Goal: Information Seeking & Learning: Check status

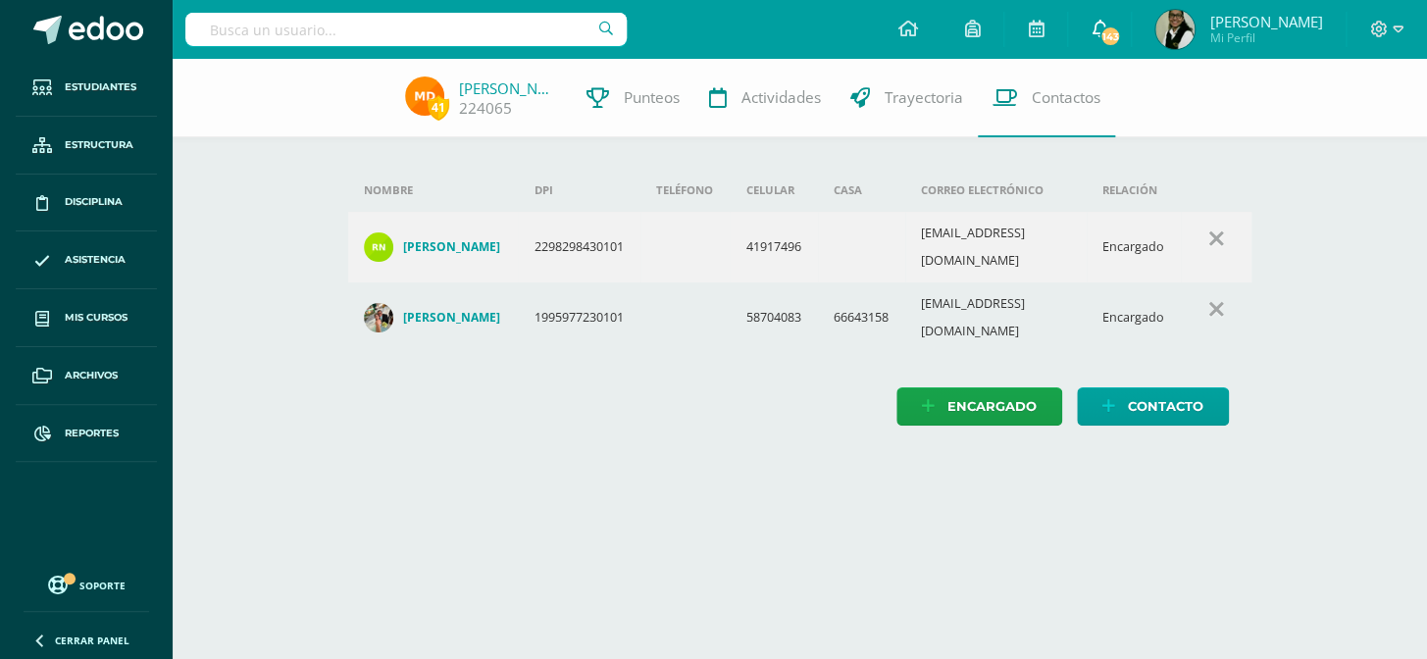
click at [1107, 28] on icon at bounding box center [1099, 29] width 16 height 18
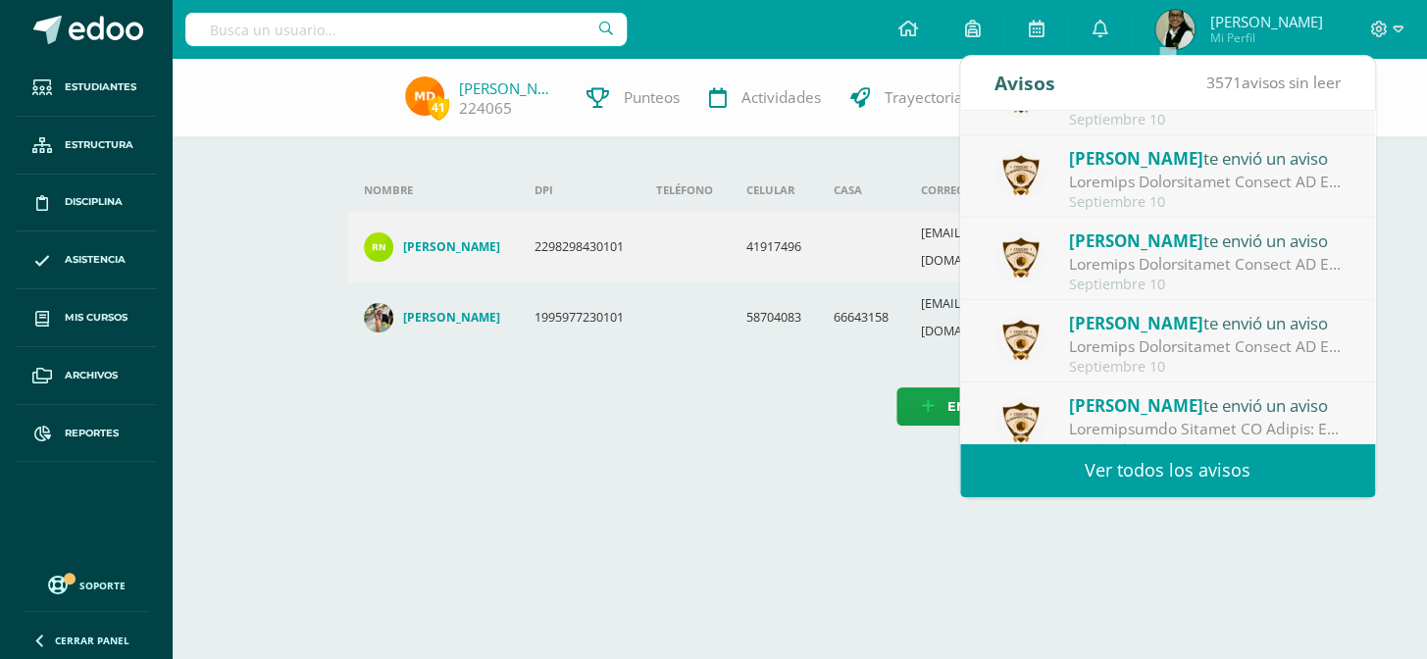
scroll to position [326, 0]
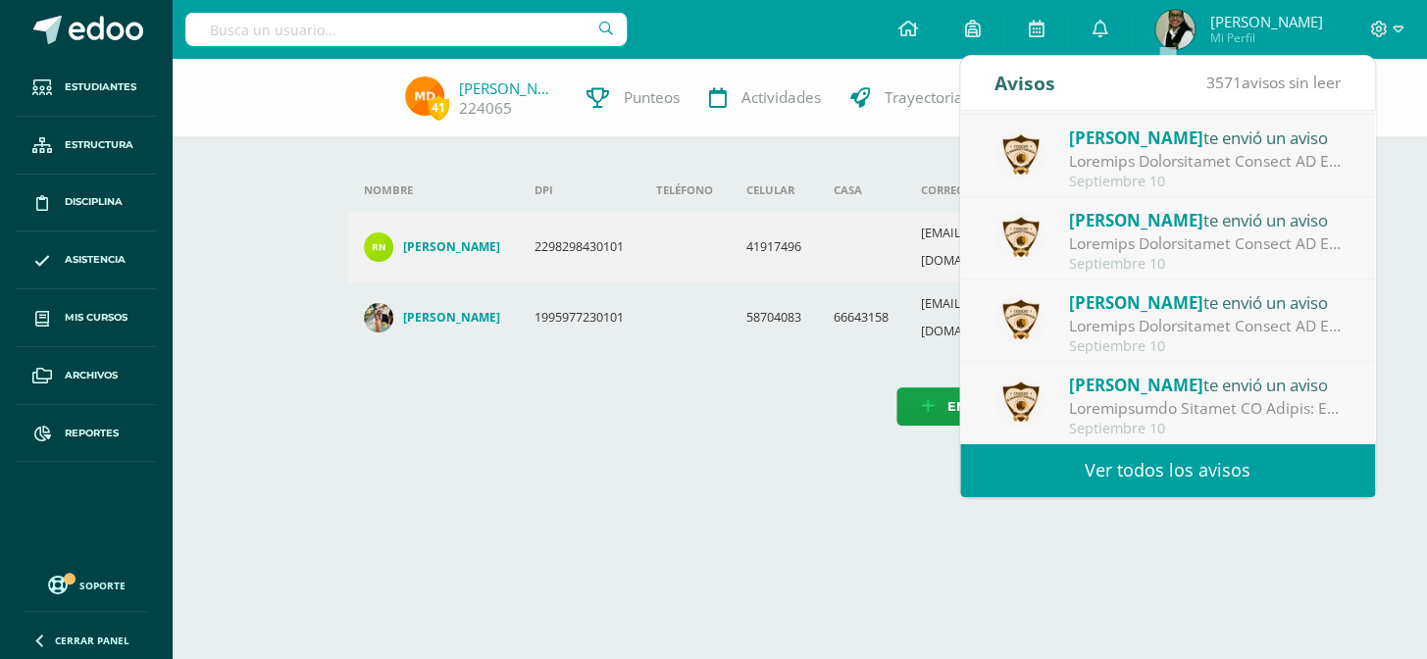
click at [1196, 470] on link "Ver todos los avisos" at bounding box center [1167, 470] width 415 height 54
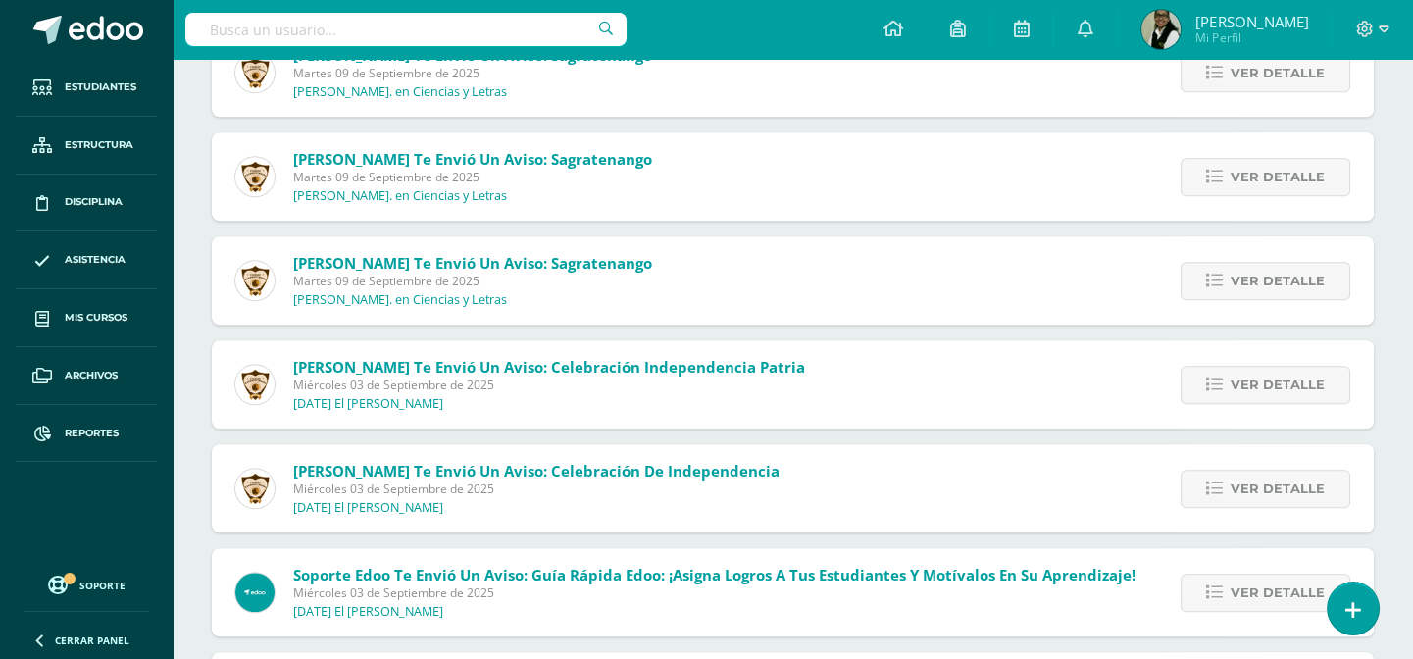
scroll to position [3295, 0]
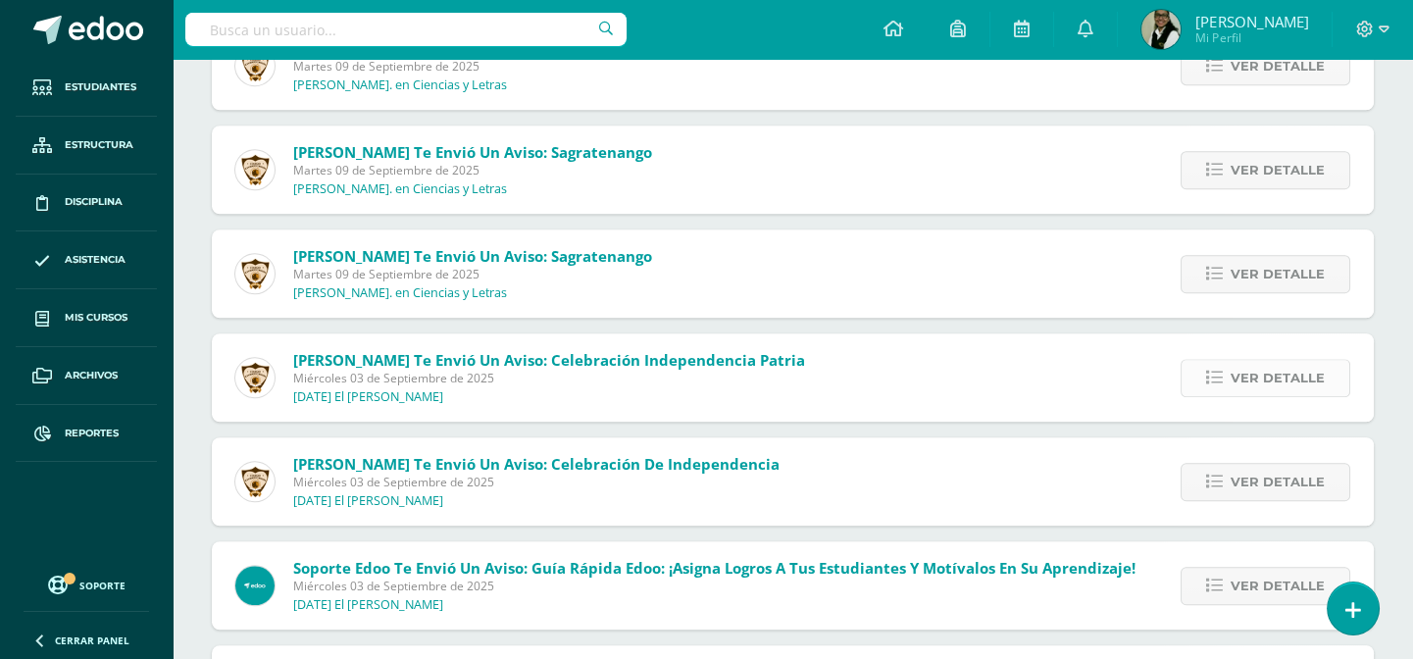
click at [1283, 373] on span "Ver detalle" at bounding box center [1278, 378] width 94 height 36
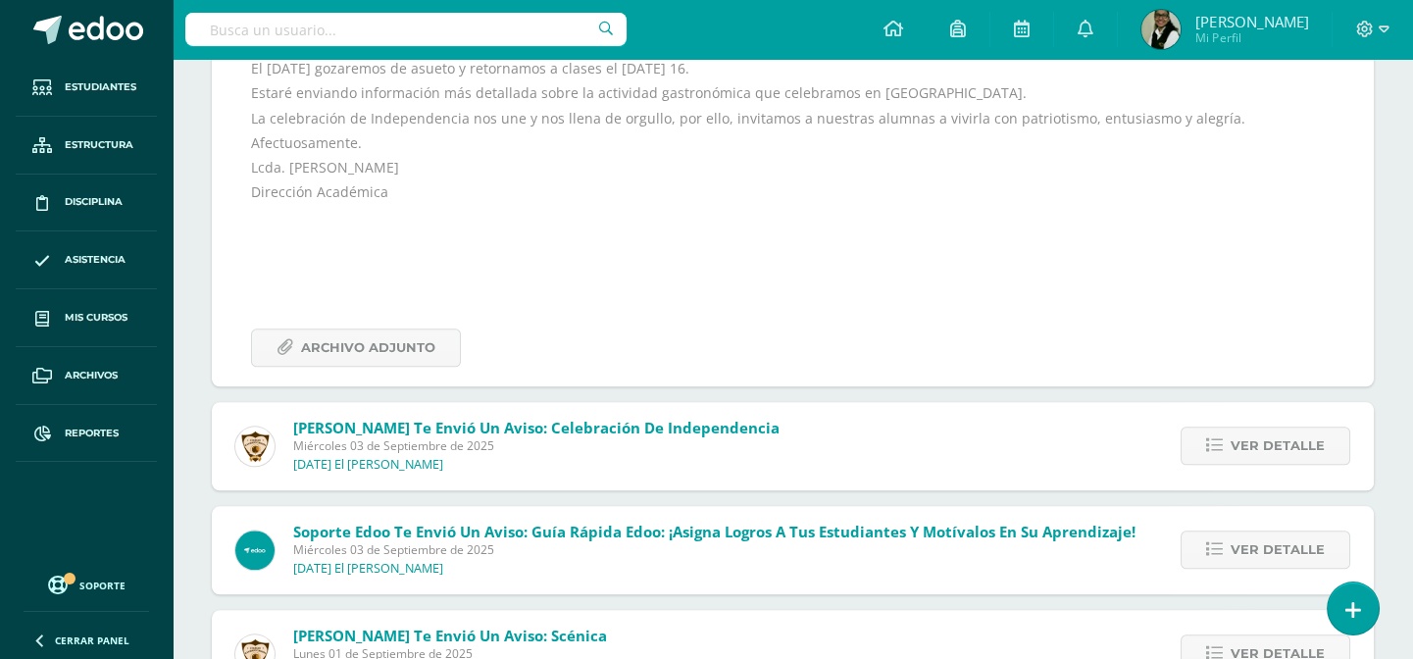
scroll to position [4454, 0]
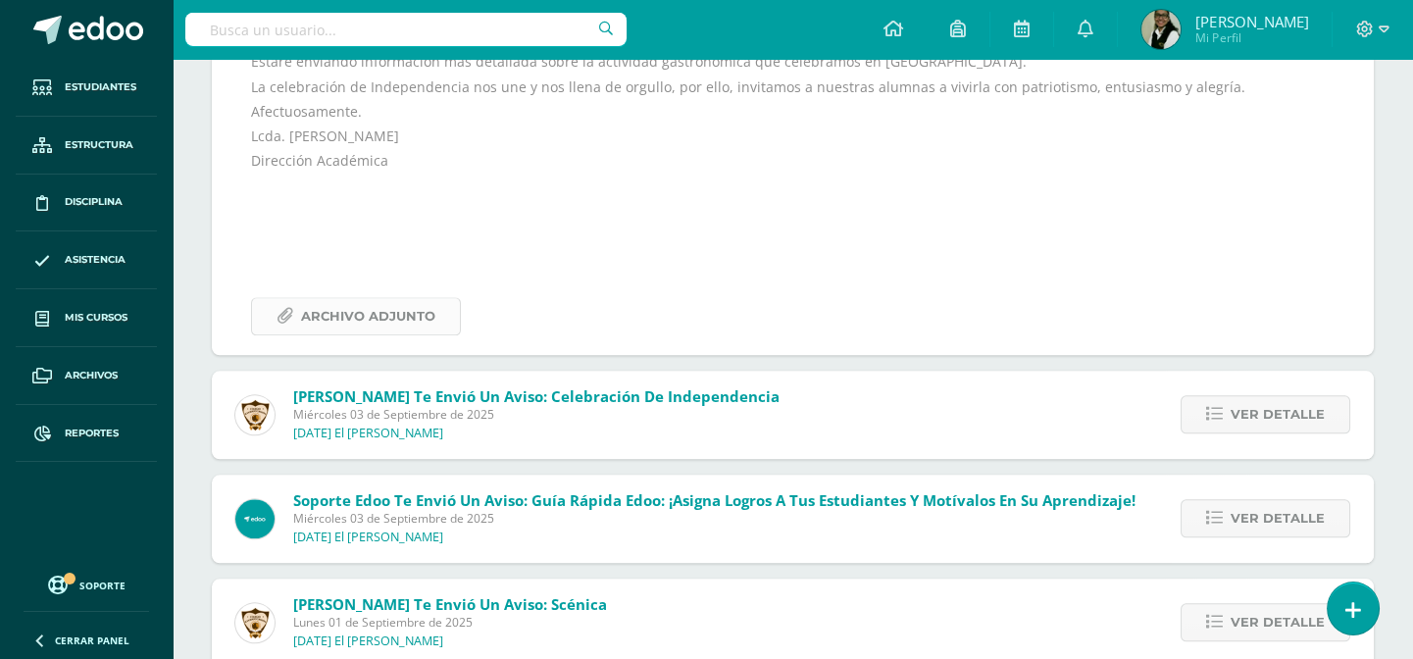
click at [415, 315] on span "Archivo Adjunto" at bounding box center [368, 316] width 134 height 36
